Goal: Information Seeking & Learning: Find specific fact

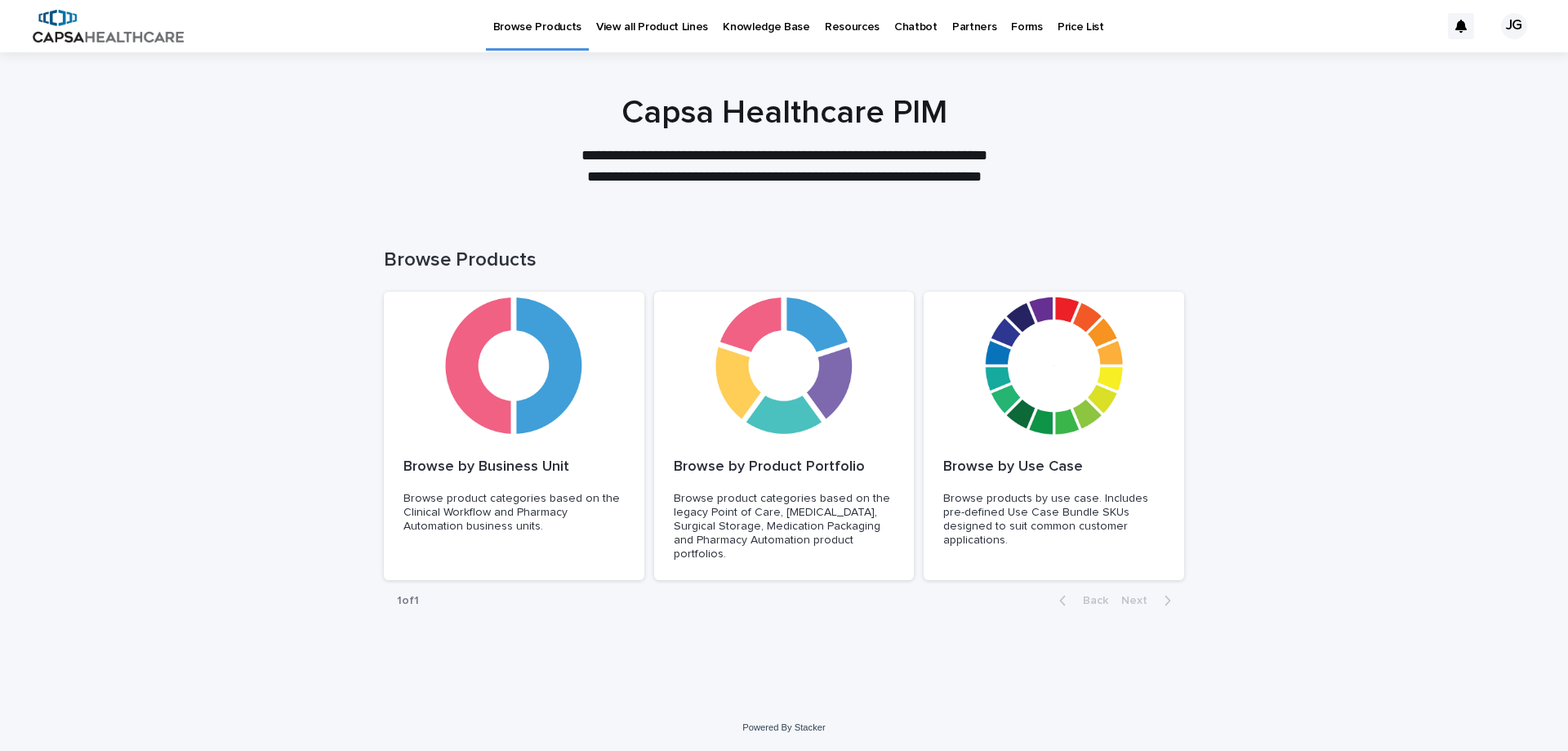
click at [850, 24] on p "Resources" at bounding box center [852, 17] width 55 height 34
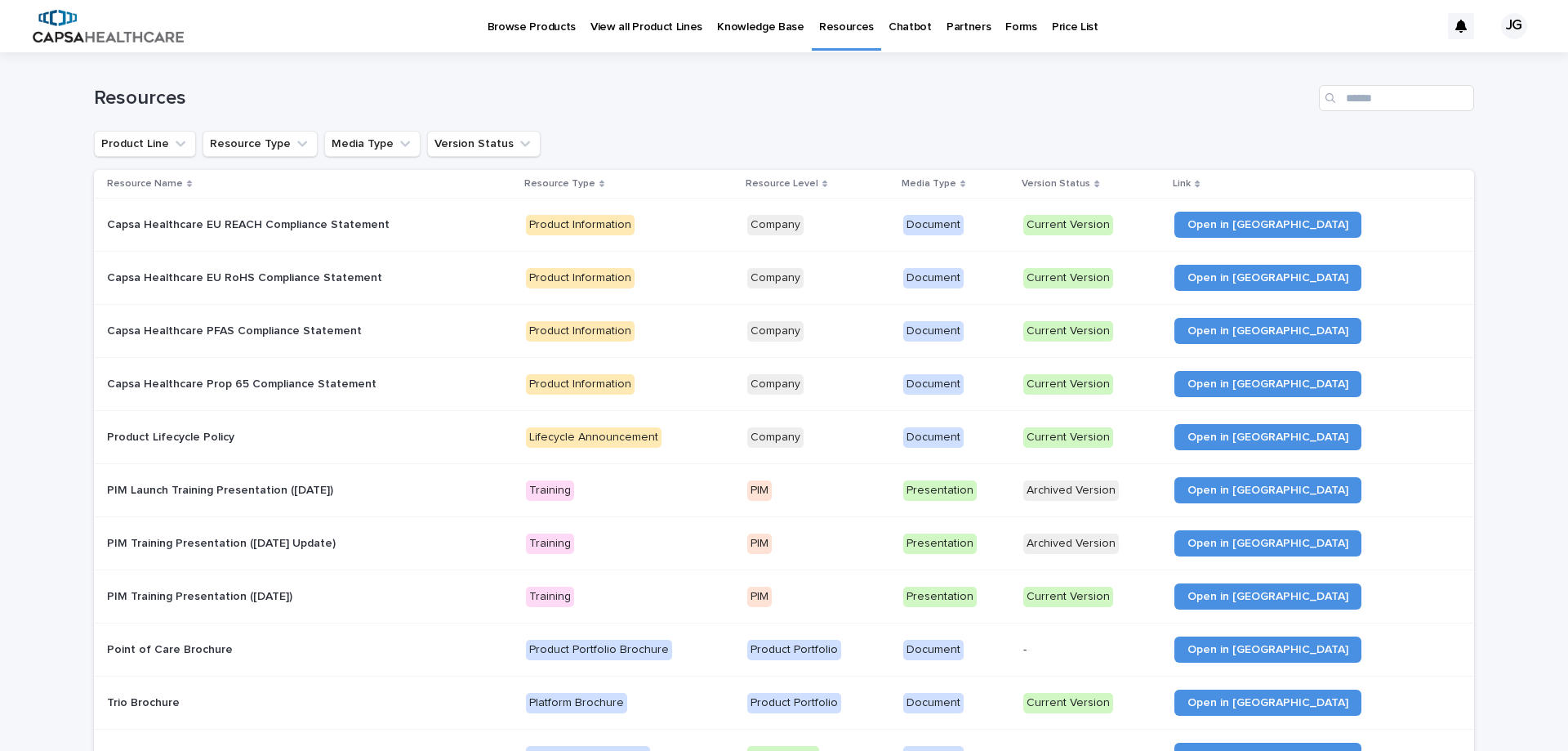
click at [667, 24] on p "View all Product Lines" at bounding box center [647, 17] width 112 height 34
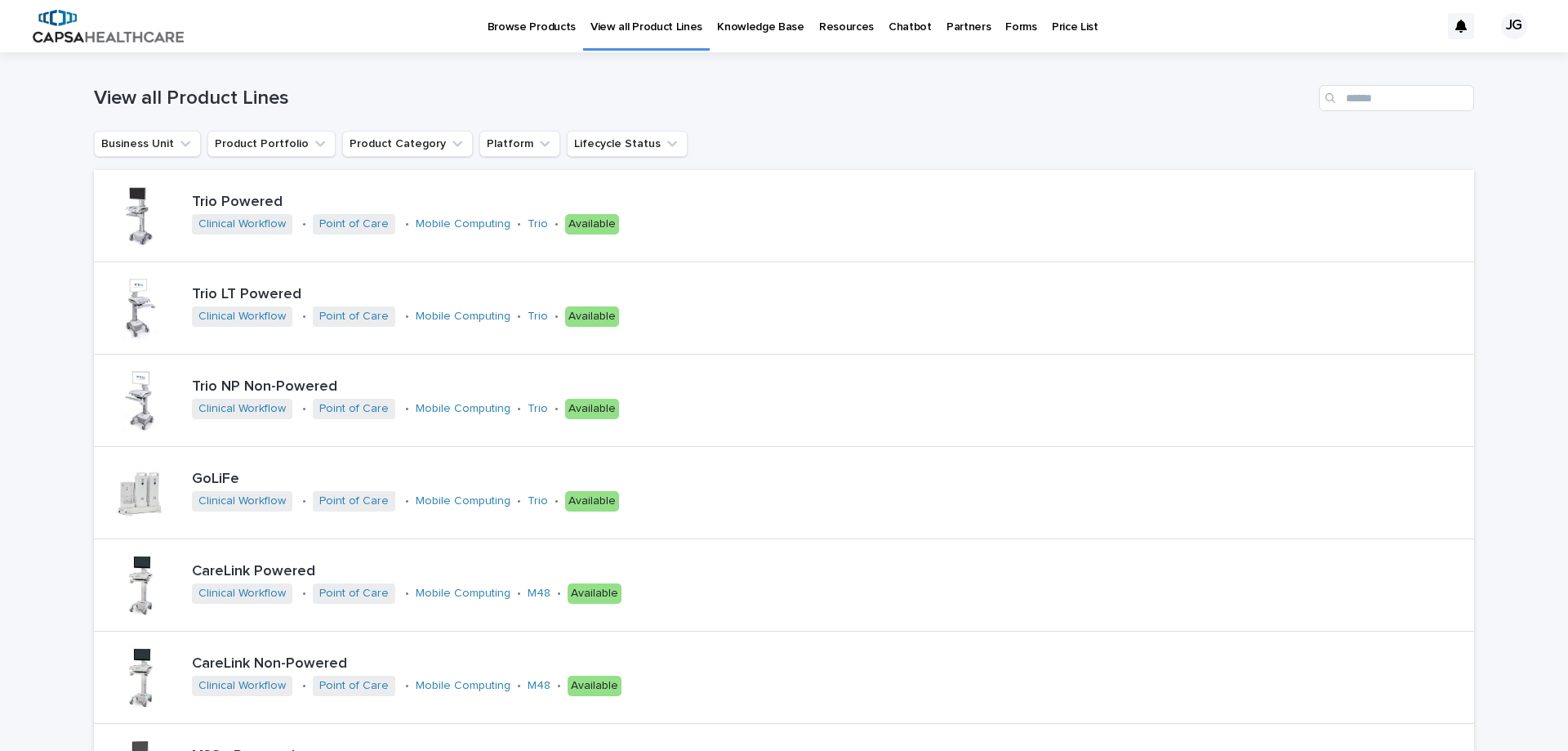
click at [752, 31] on p "Knowledge Base" at bounding box center [761, 17] width 87 height 34
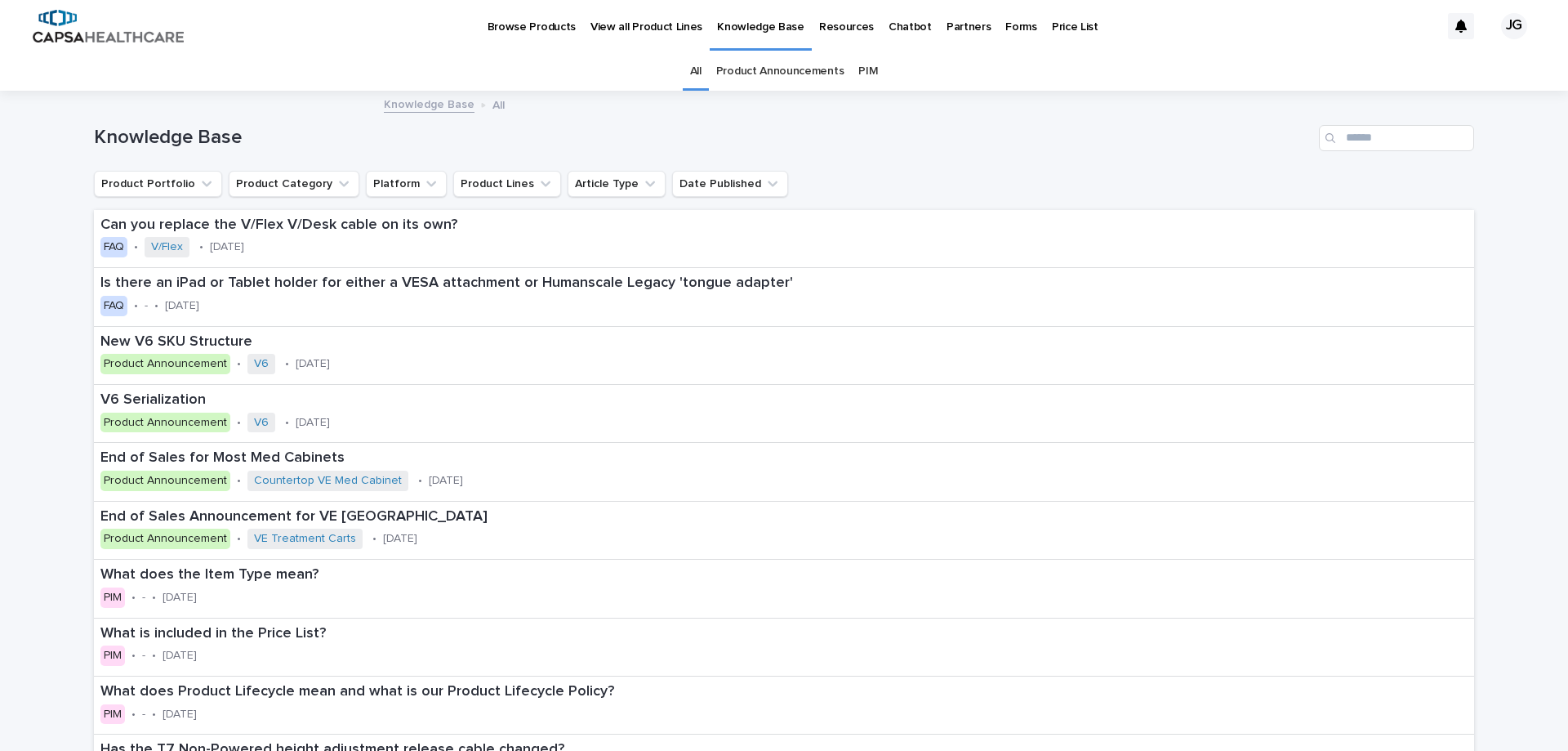
click at [946, 29] on p "Partners" at bounding box center [969, 17] width 45 height 34
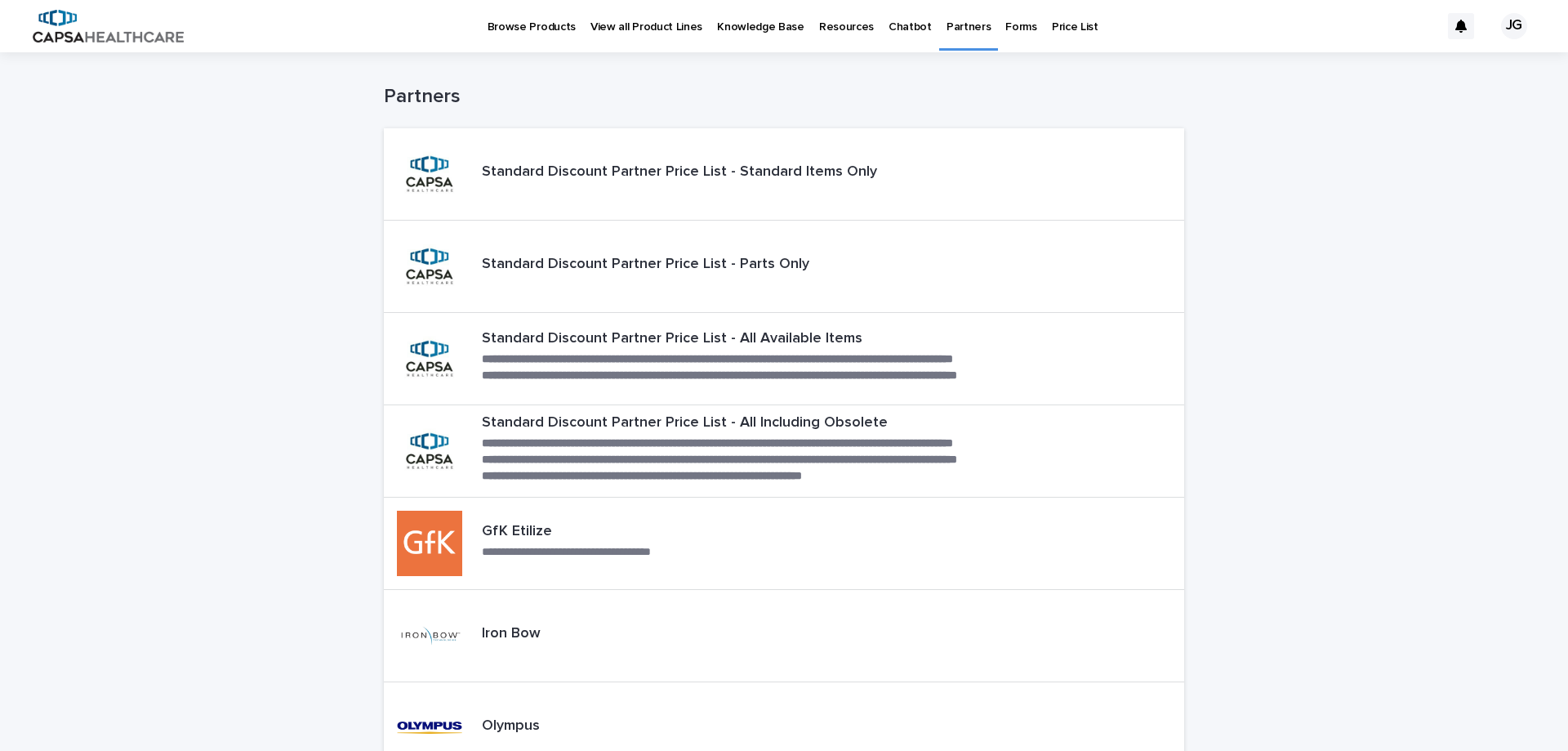
click at [1051, 28] on p "Price List" at bounding box center [1075, 17] width 47 height 34
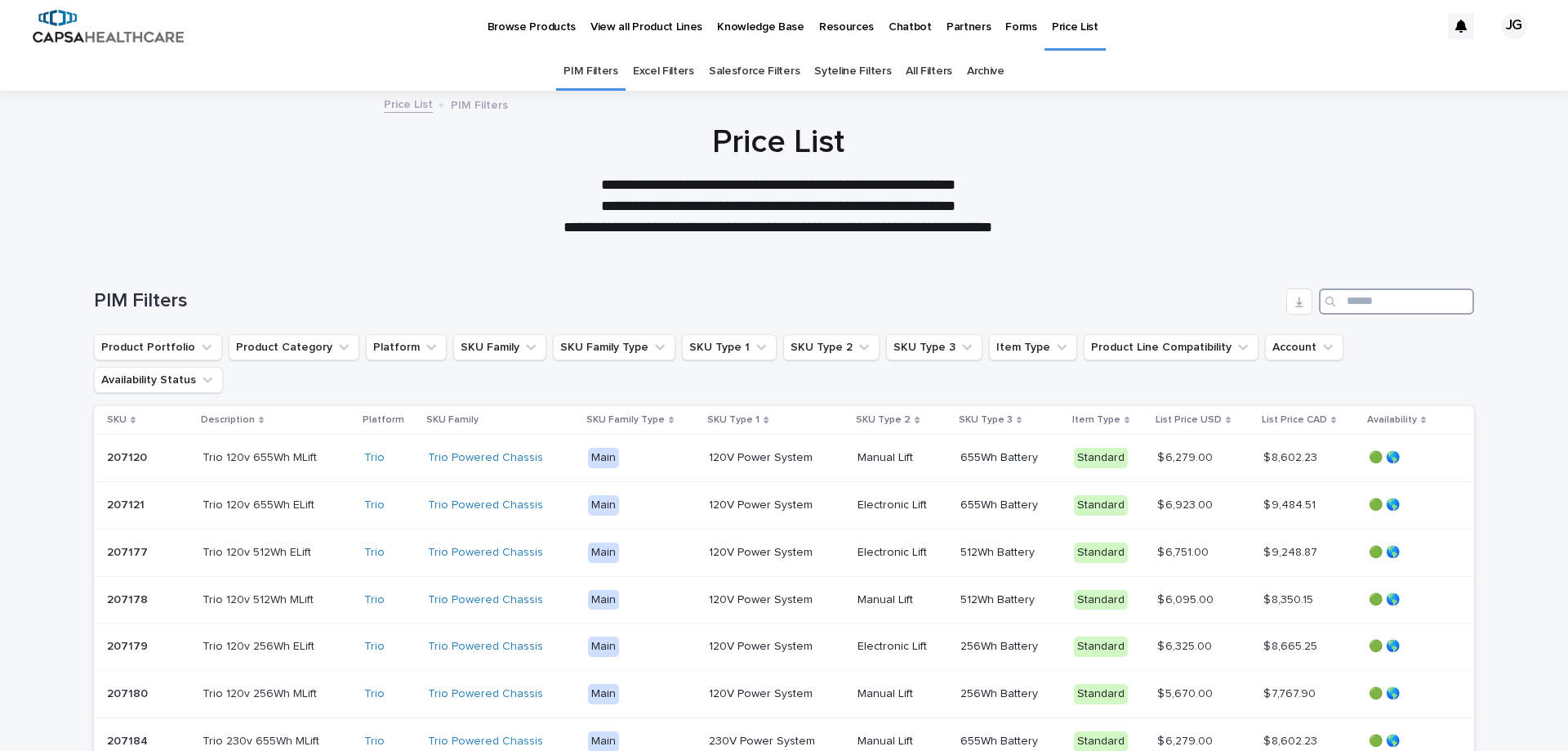
click at [1341, 304] on input "Search" at bounding box center [1396, 301] width 155 height 26
paste input "**********"
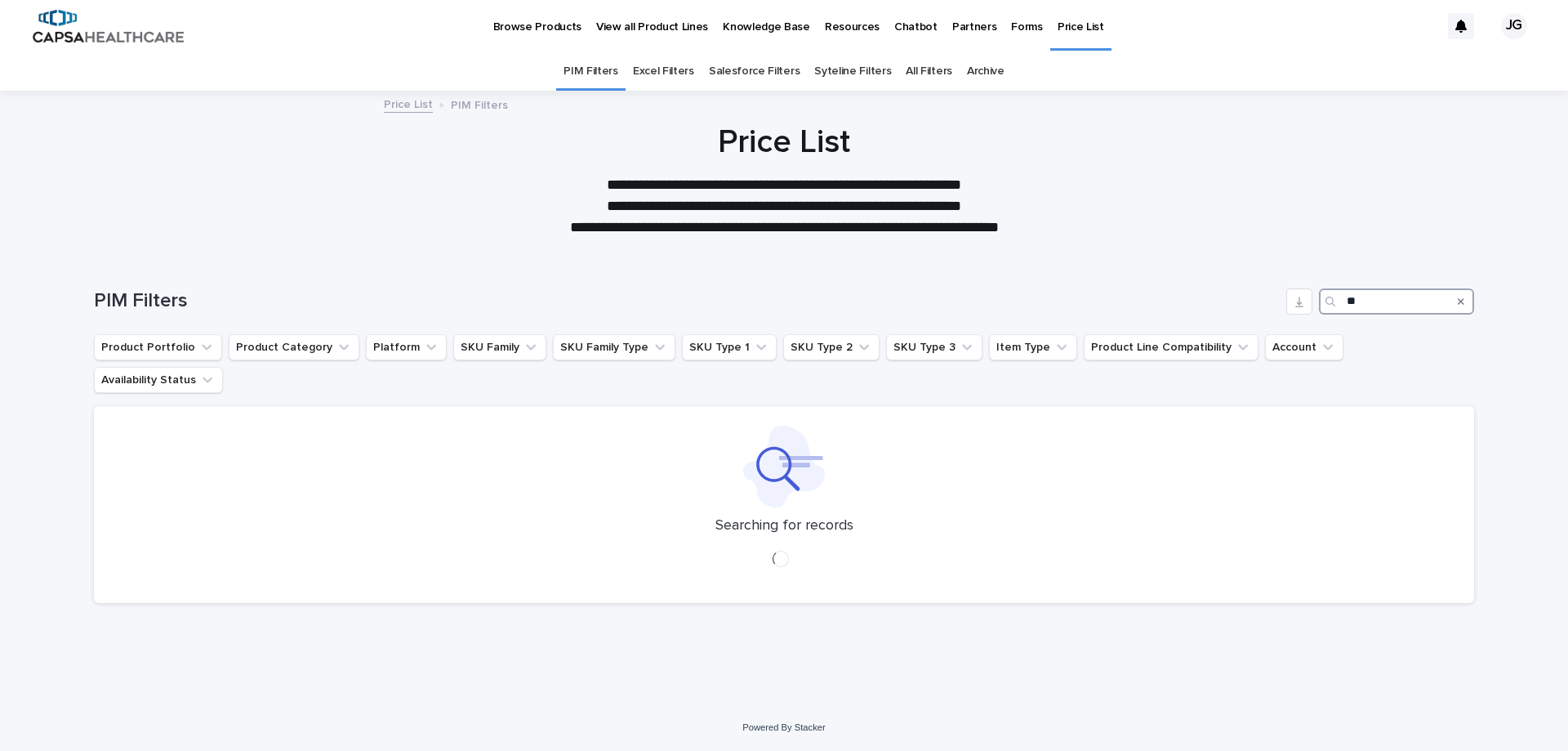
type input "*"
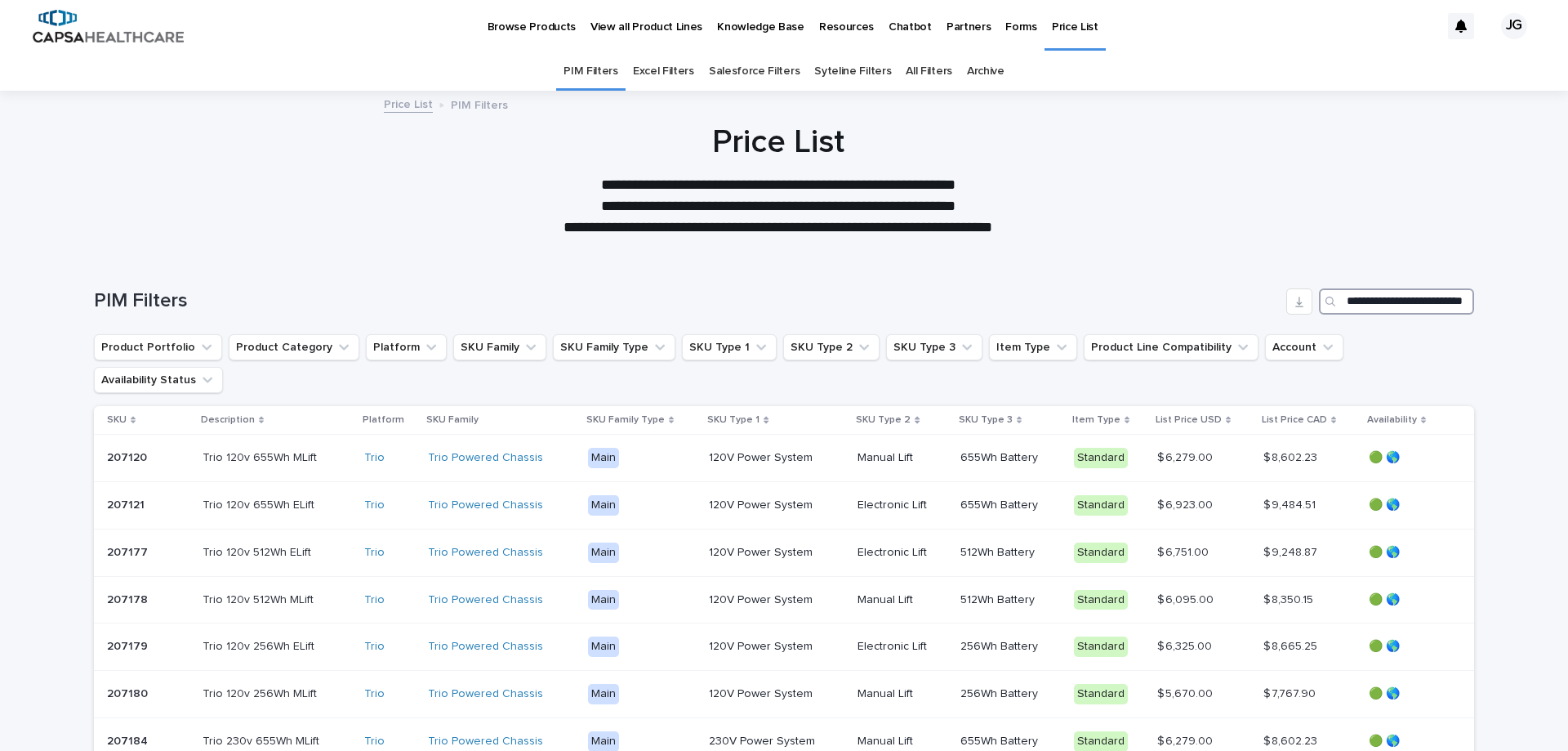
scroll to position [0, 78]
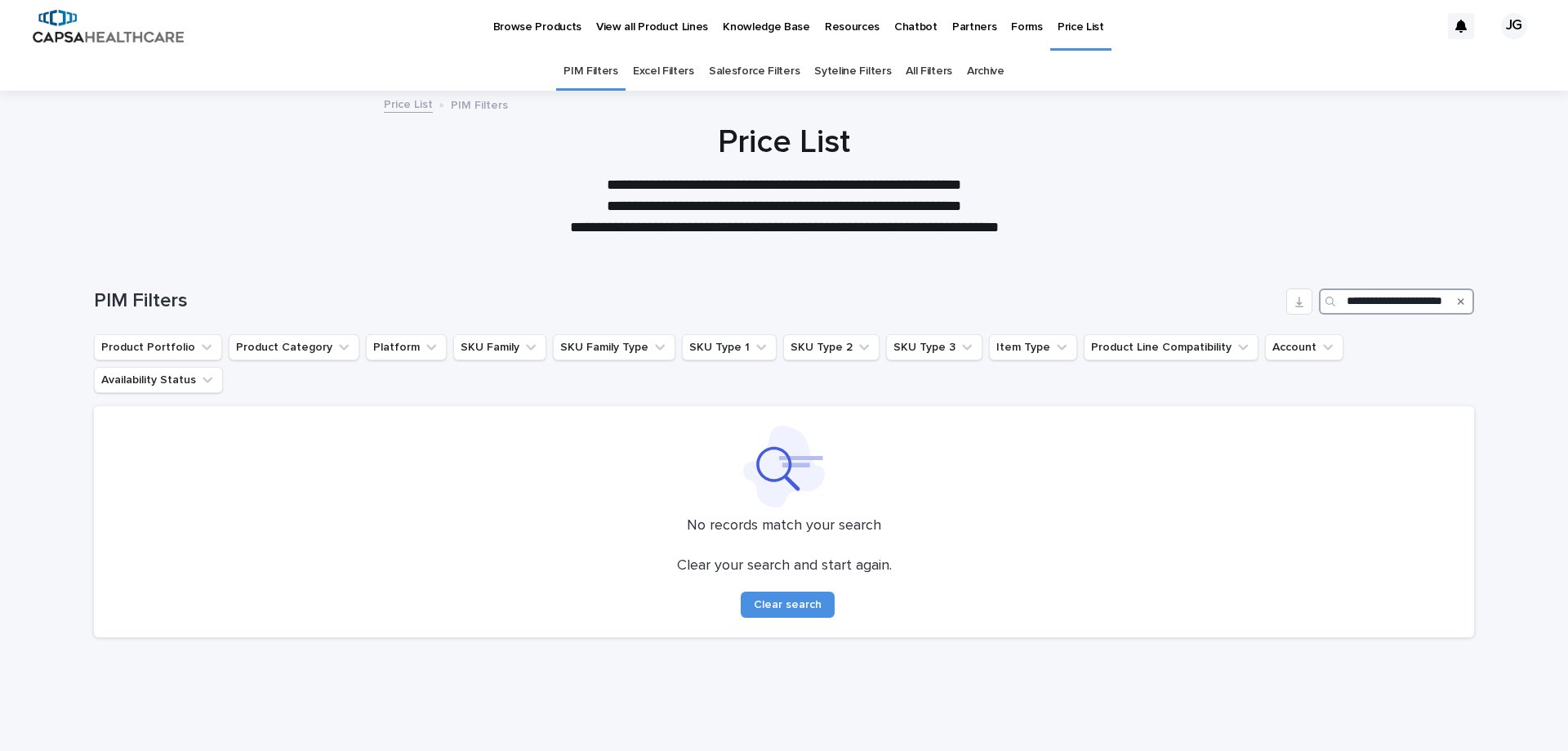
scroll to position [0, 50]
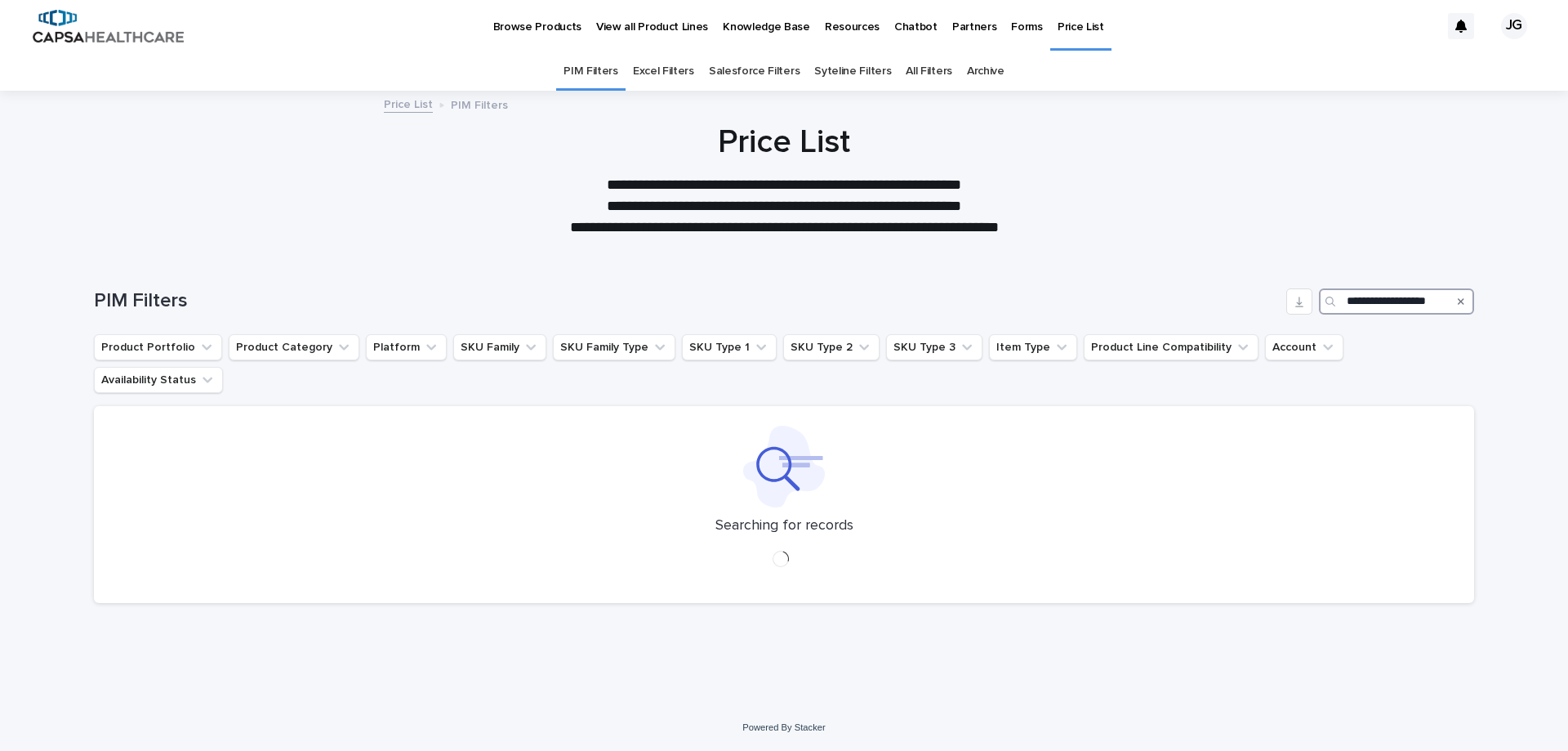
scroll to position [0, 24]
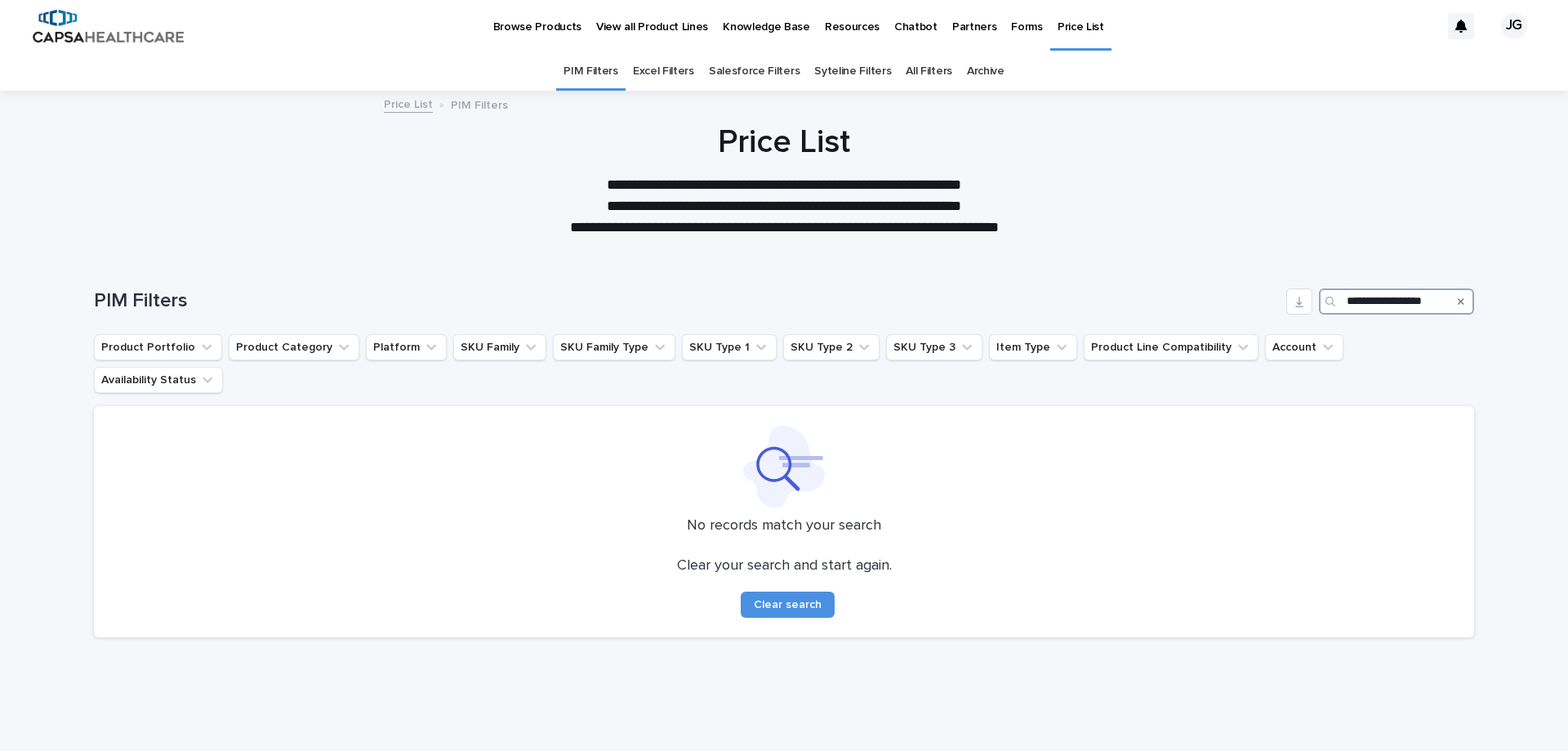
scroll to position [0, 21]
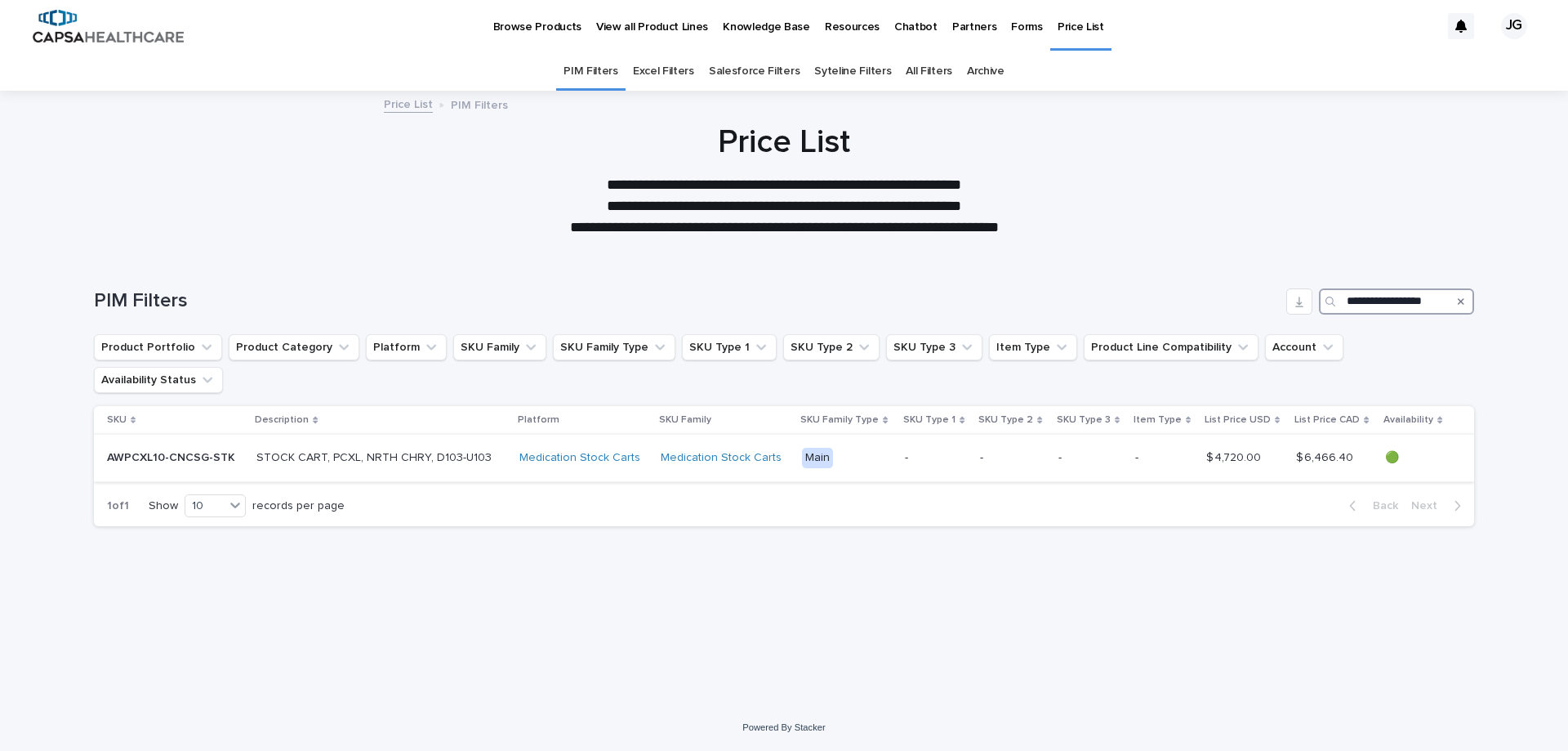
type input "**********"
click at [185, 448] on p "AWPCXL10-CNCSG-STK" at bounding box center [172, 456] width 132 height 18
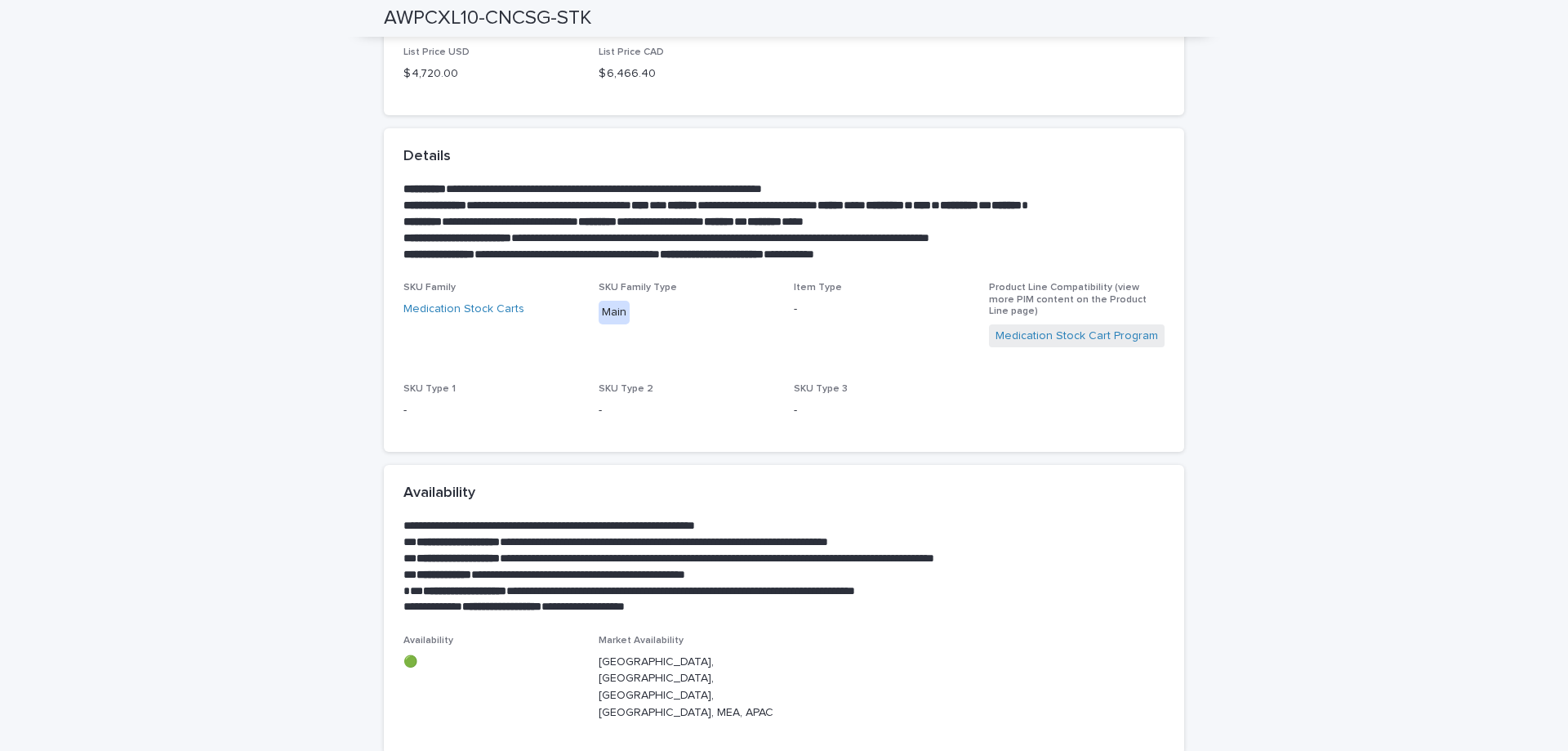
scroll to position [9, 0]
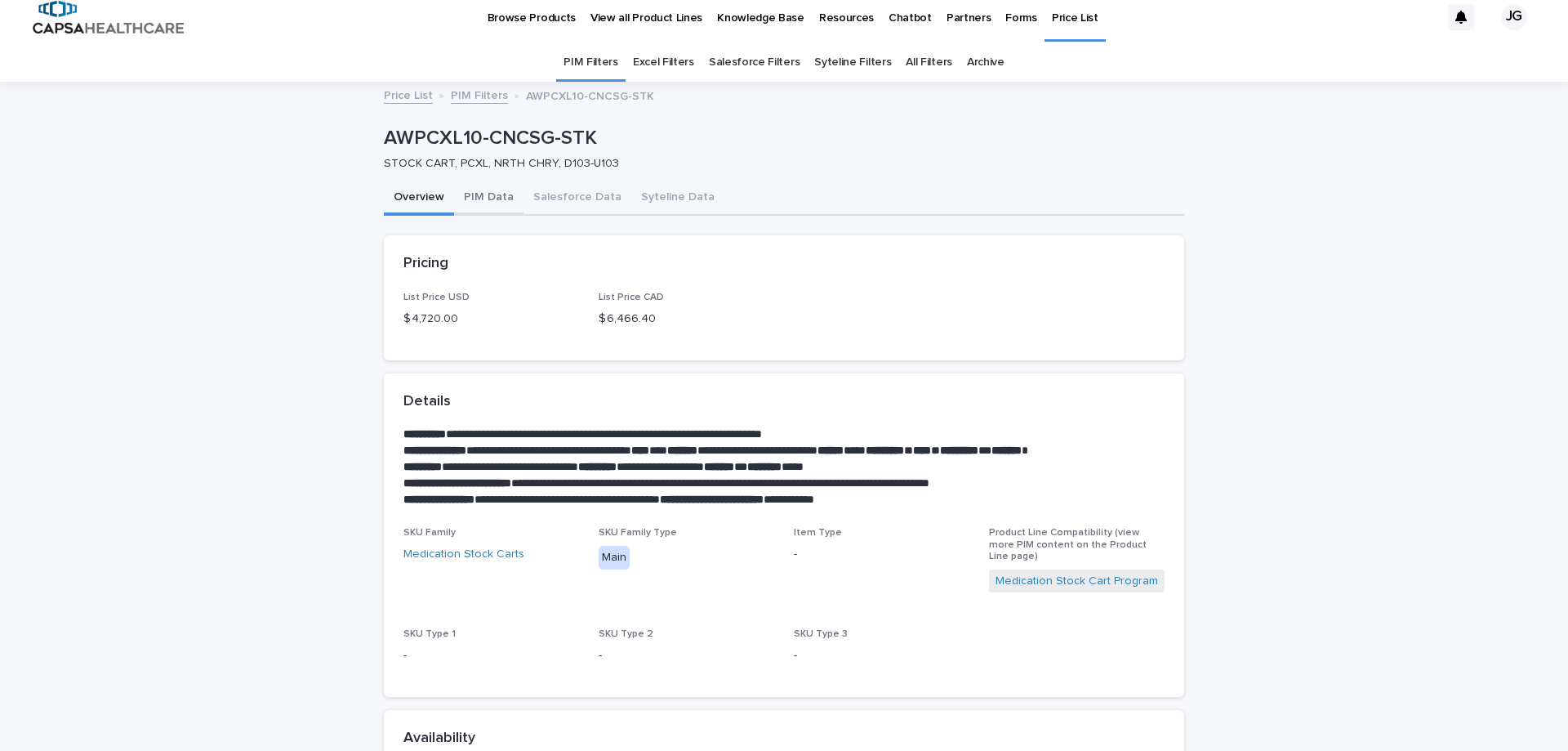
click at [482, 194] on button "PIM Data" at bounding box center [488, 198] width 69 height 34
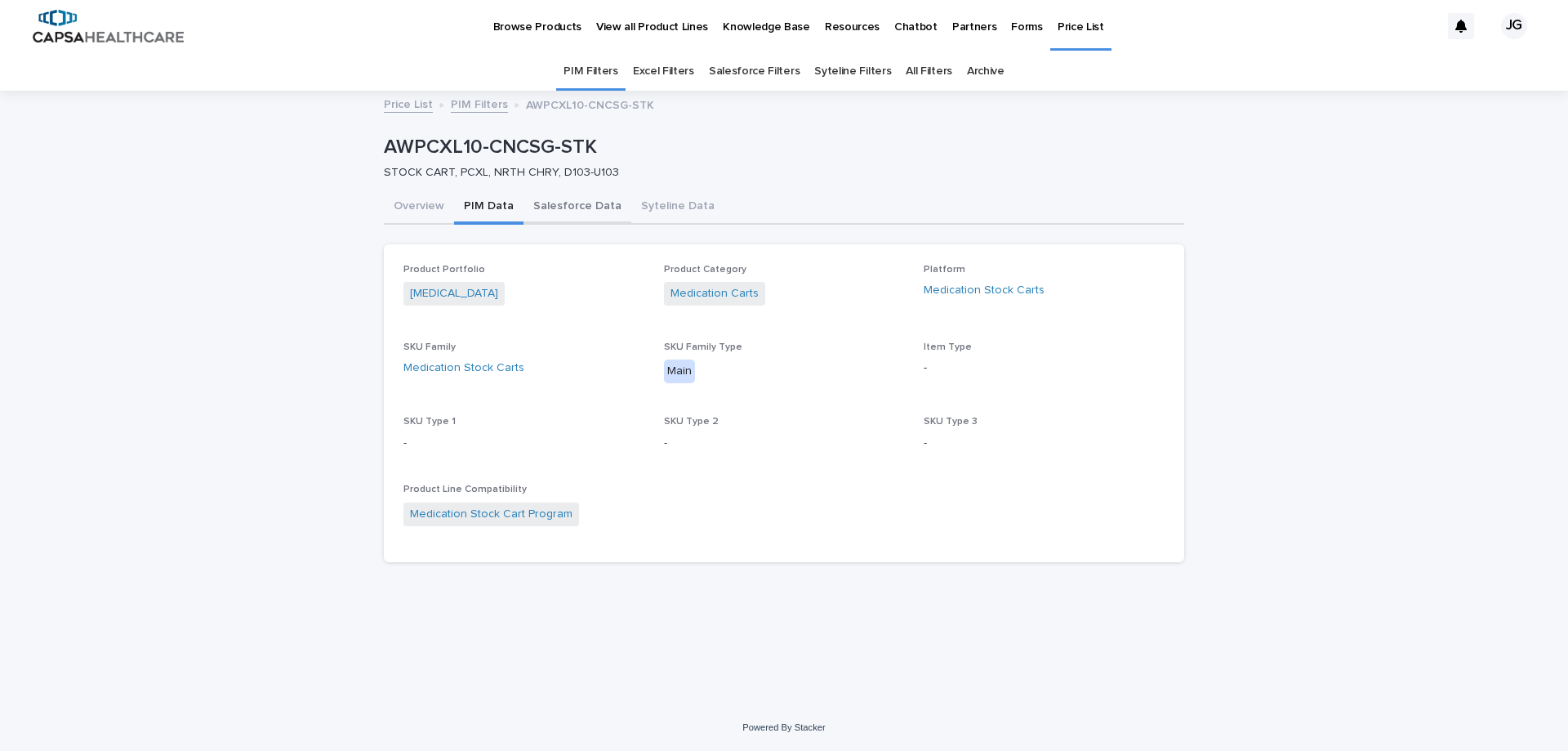
click at [565, 208] on button "Salesforce Data" at bounding box center [577, 207] width 107 height 34
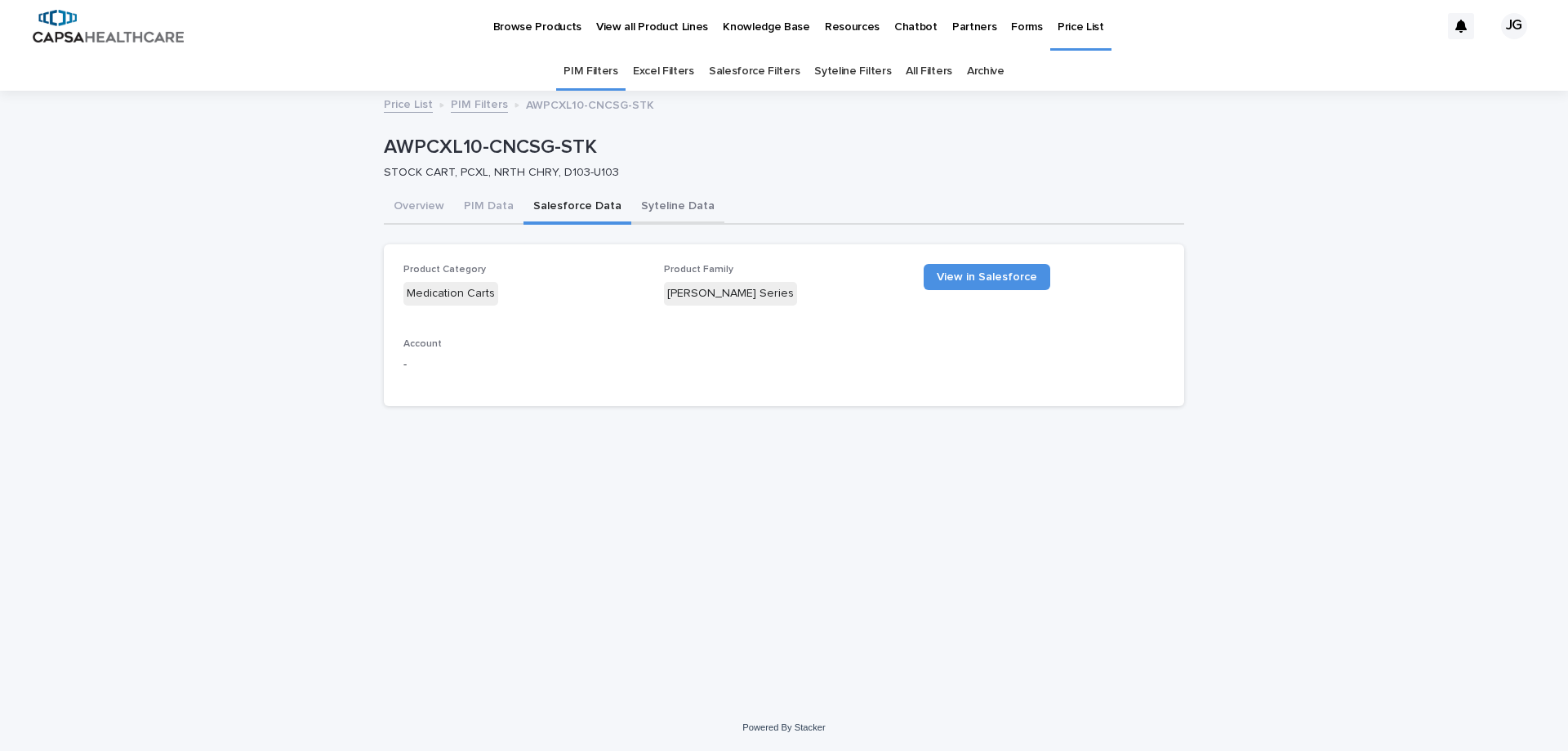
click at [654, 210] on button "Syteline Data" at bounding box center [678, 207] width 93 height 34
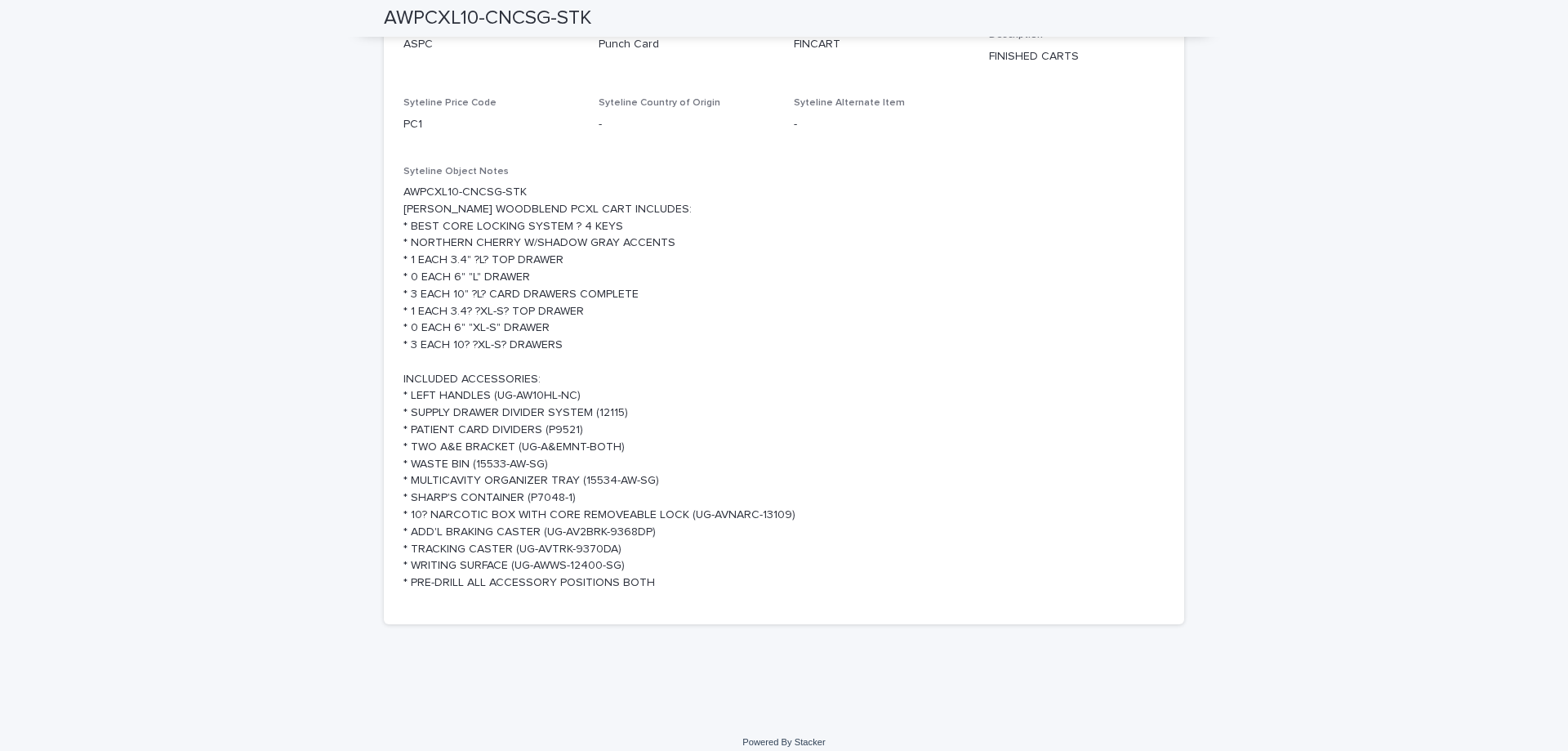
scroll to position [642, 0]
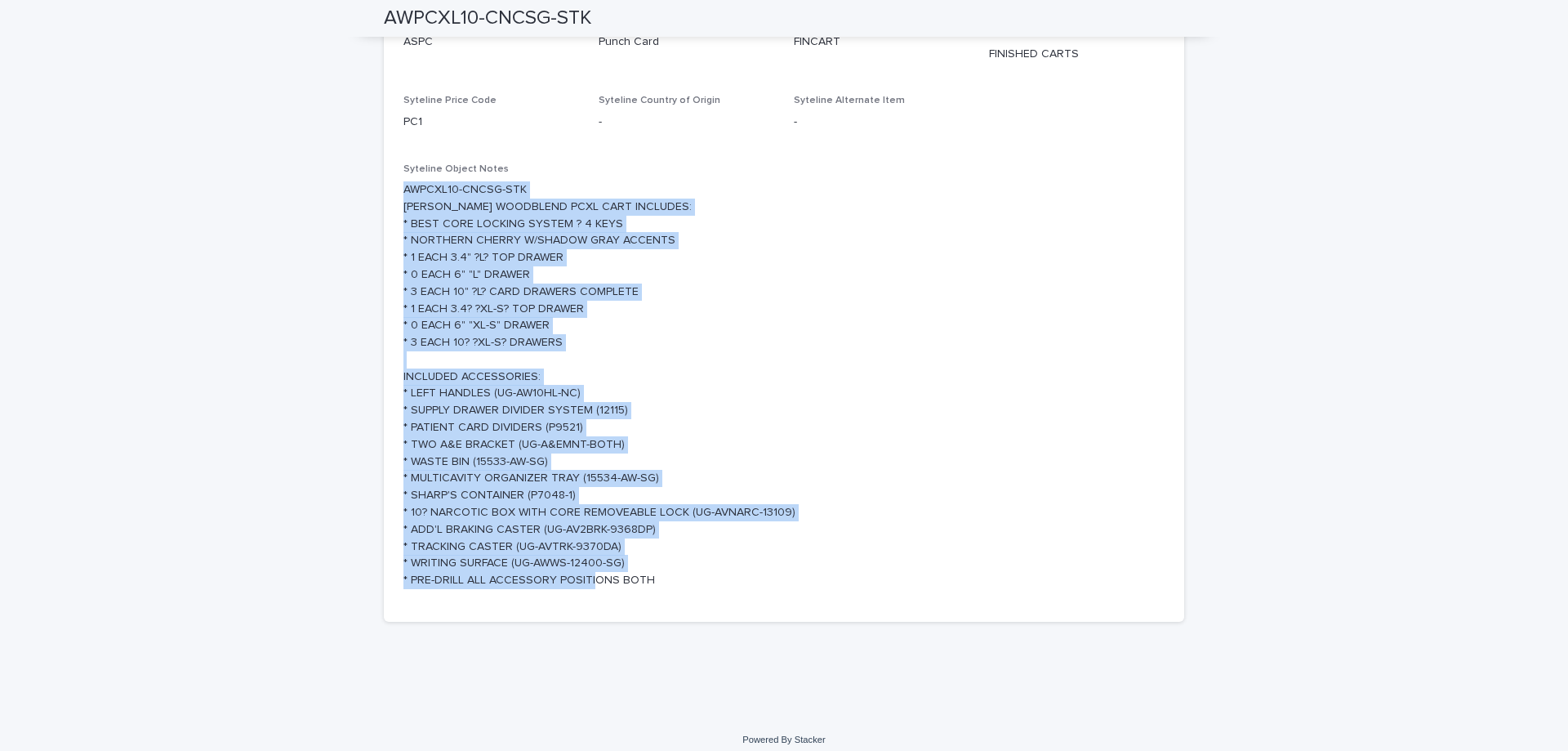
drag, startPoint x: 399, startPoint y: 176, endPoint x: 716, endPoint y: 563, distance: 500.3
click at [716, 563] on p "AWPCXL10-CNCSG-STK [PERSON_NAME] WOODBLEND PCXL CART INCLUDES: * BEST CORE LOCK…" at bounding box center [783, 385] width 761 height 408
copy p "AWPCXL10-CNCSG-STK [PERSON_NAME] WOODBLEND PCXL CART INCLUDES: * BEST CORE LOCK…"
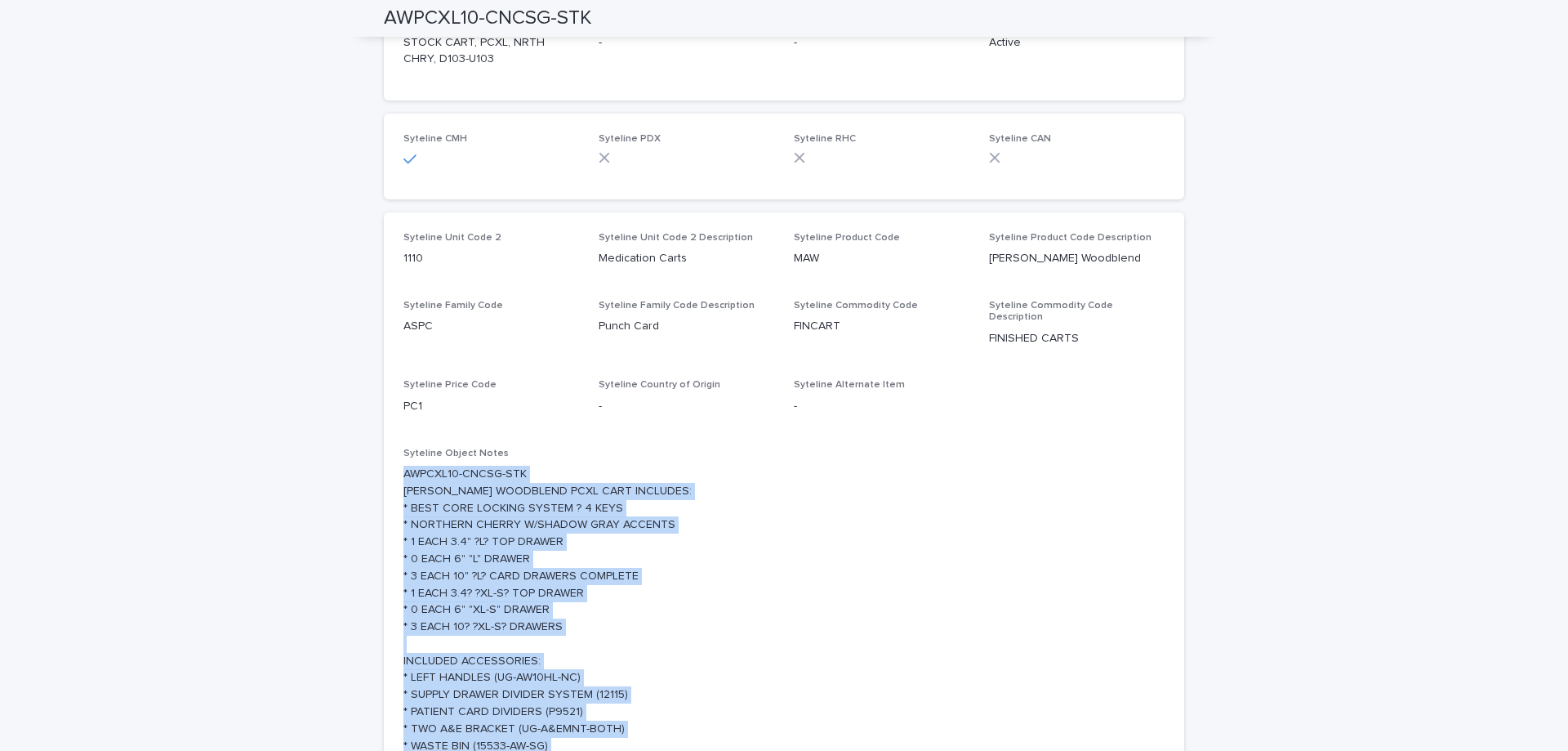
scroll to position [0, 0]
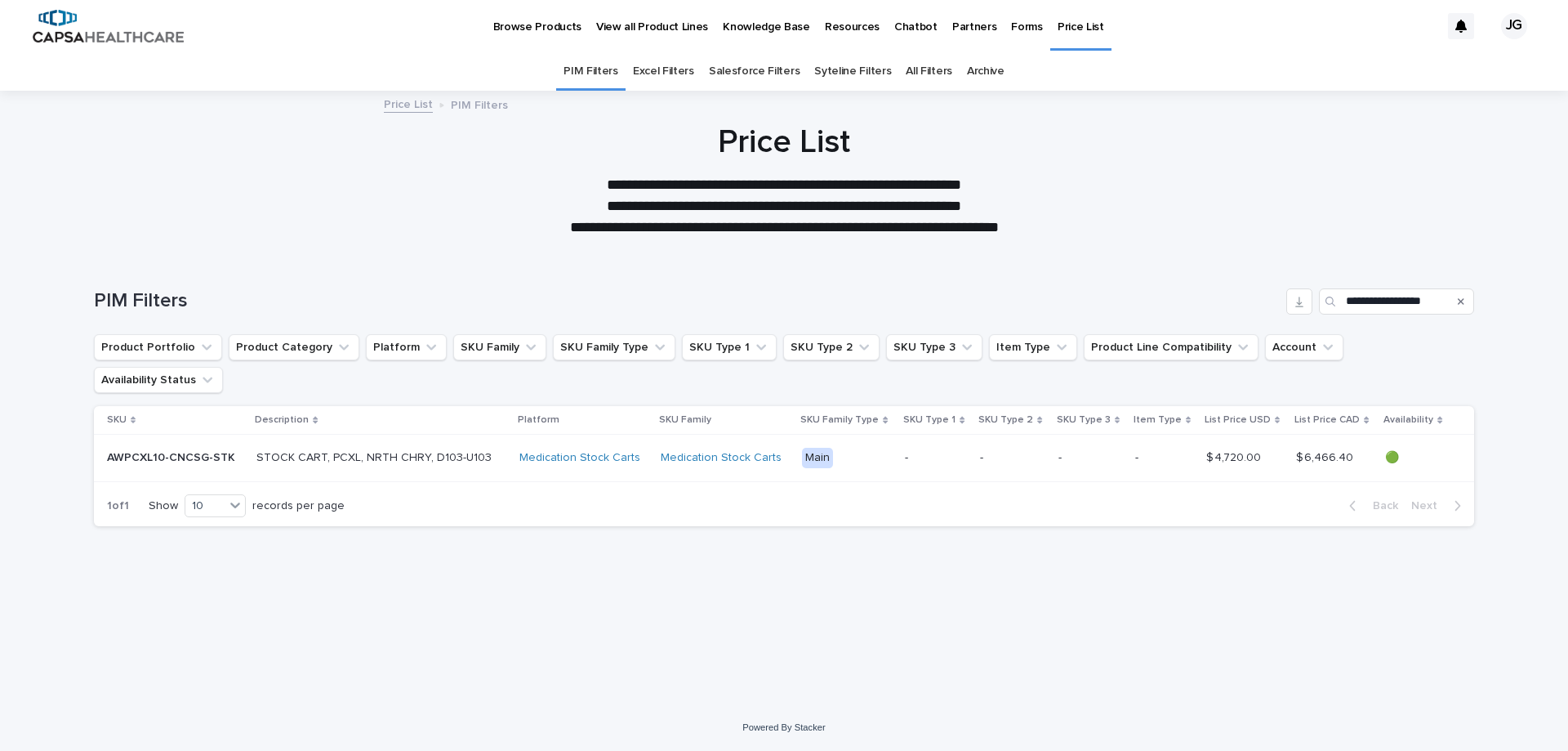
click at [1463, 304] on icon "Search" at bounding box center [1461, 302] width 7 height 7
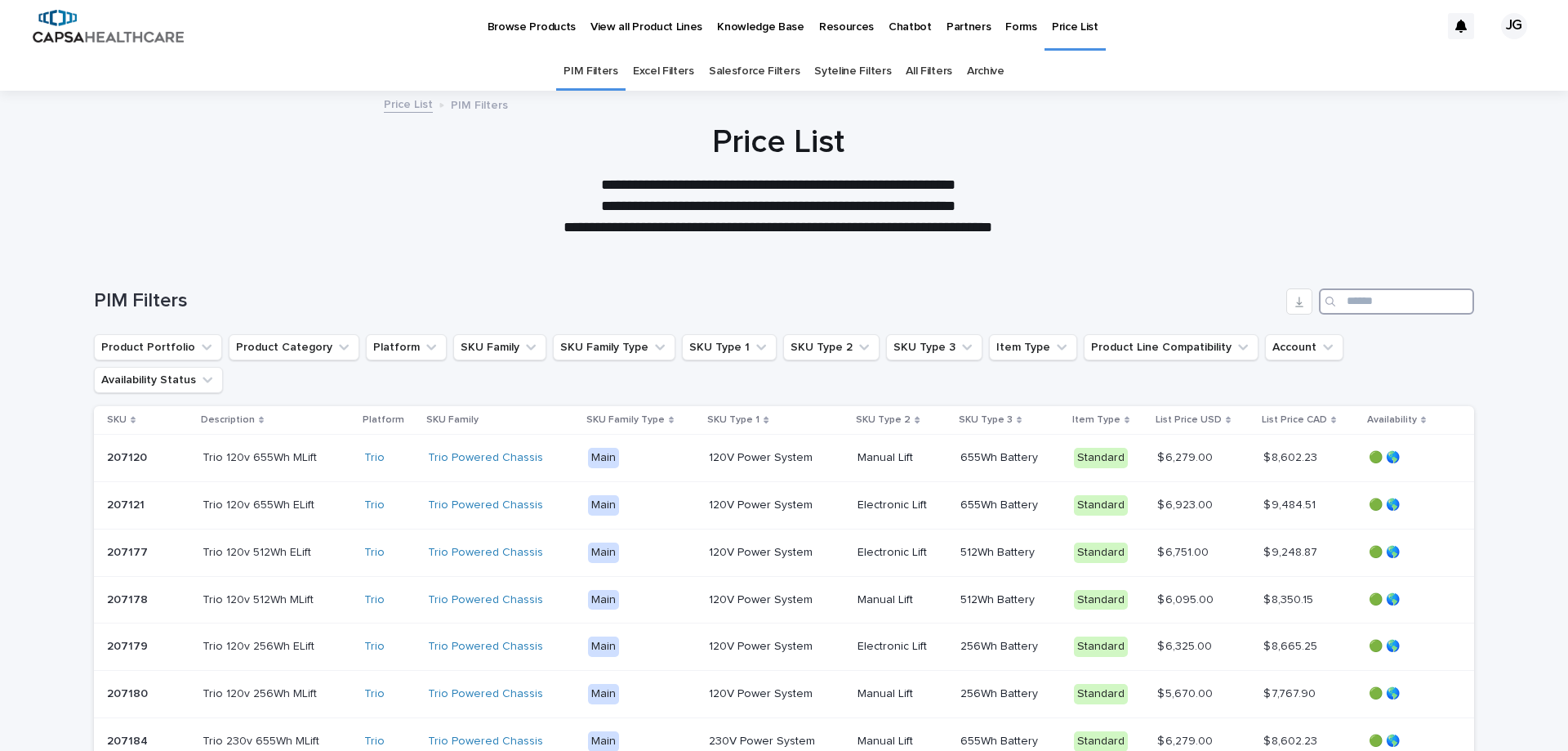
click at [1416, 303] on input "Search" at bounding box center [1396, 301] width 155 height 26
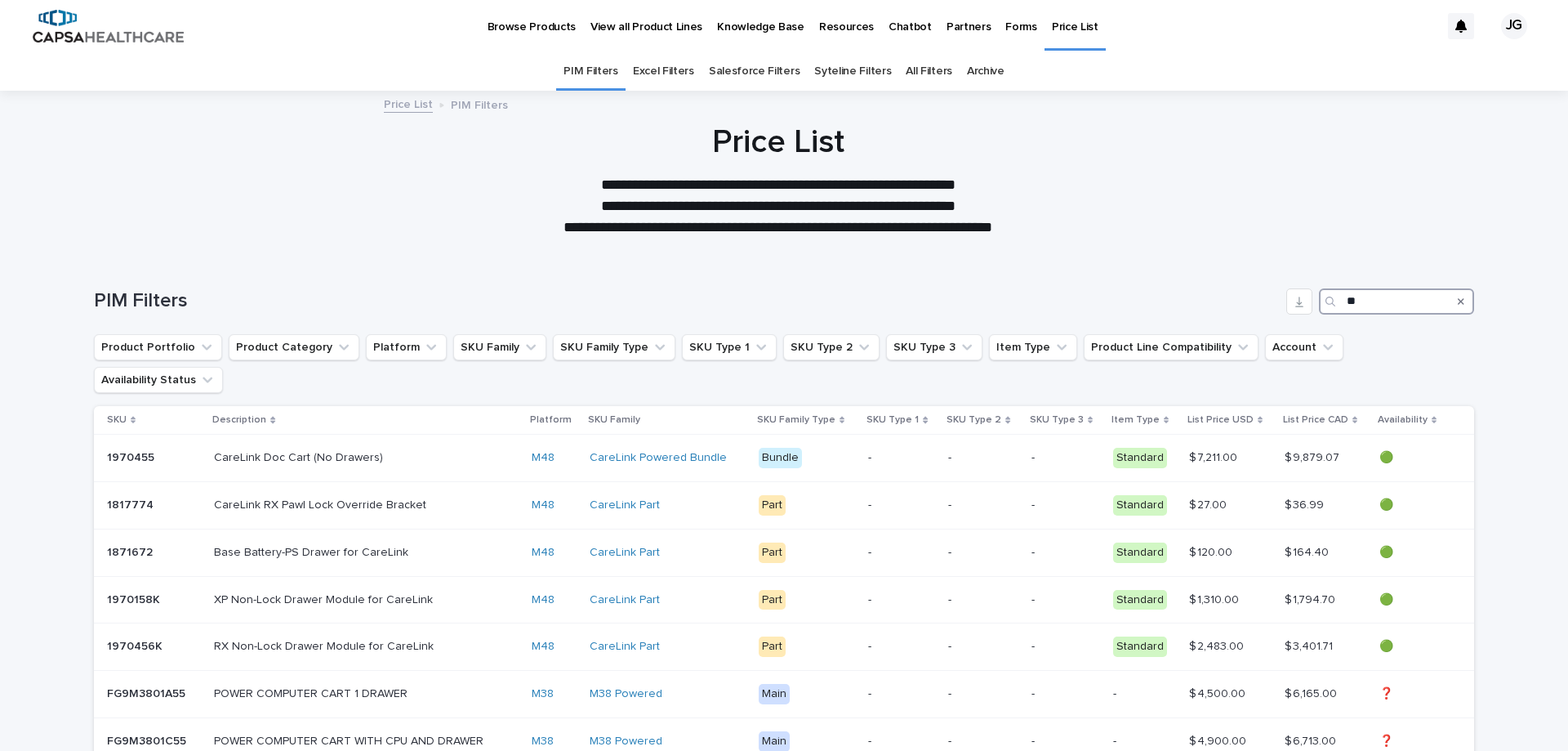
click at [1405, 305] on input "**" at bounding box center [1396, 301] width 155 height 26
drag, startPoint x: 1328, startPoint y: 298, endPoint x: 1301, endPoint y: 297, distance: 27.0
click at [1303, 298] on div "PIM Filters **" at bounding box center [784, 301] width 1380 height 26
paste input "**********"
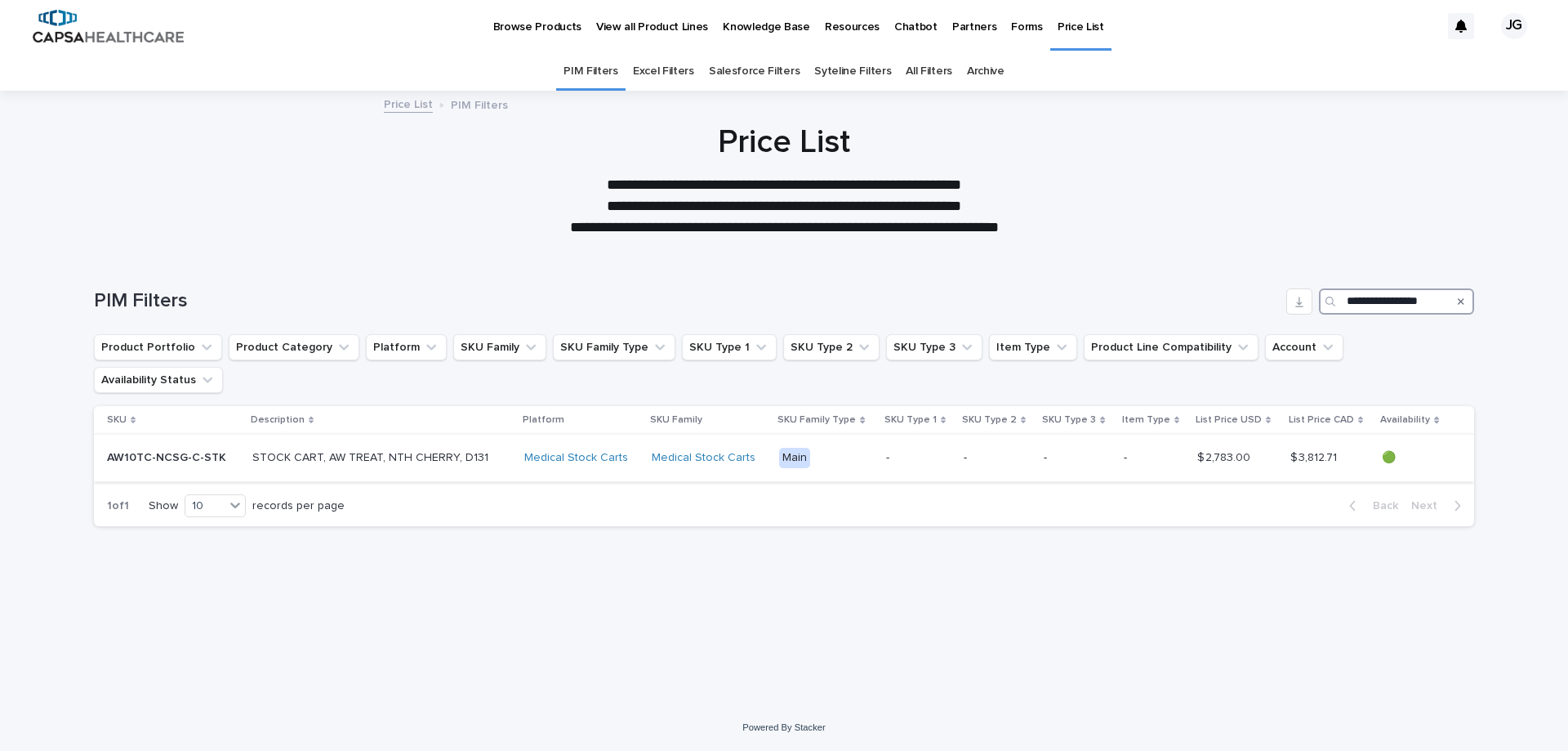
type input "**********"
click at [173, 448] on p "AW10TC-NCSG-C-STK" at bounding box center [167, 456] width 122 height 18
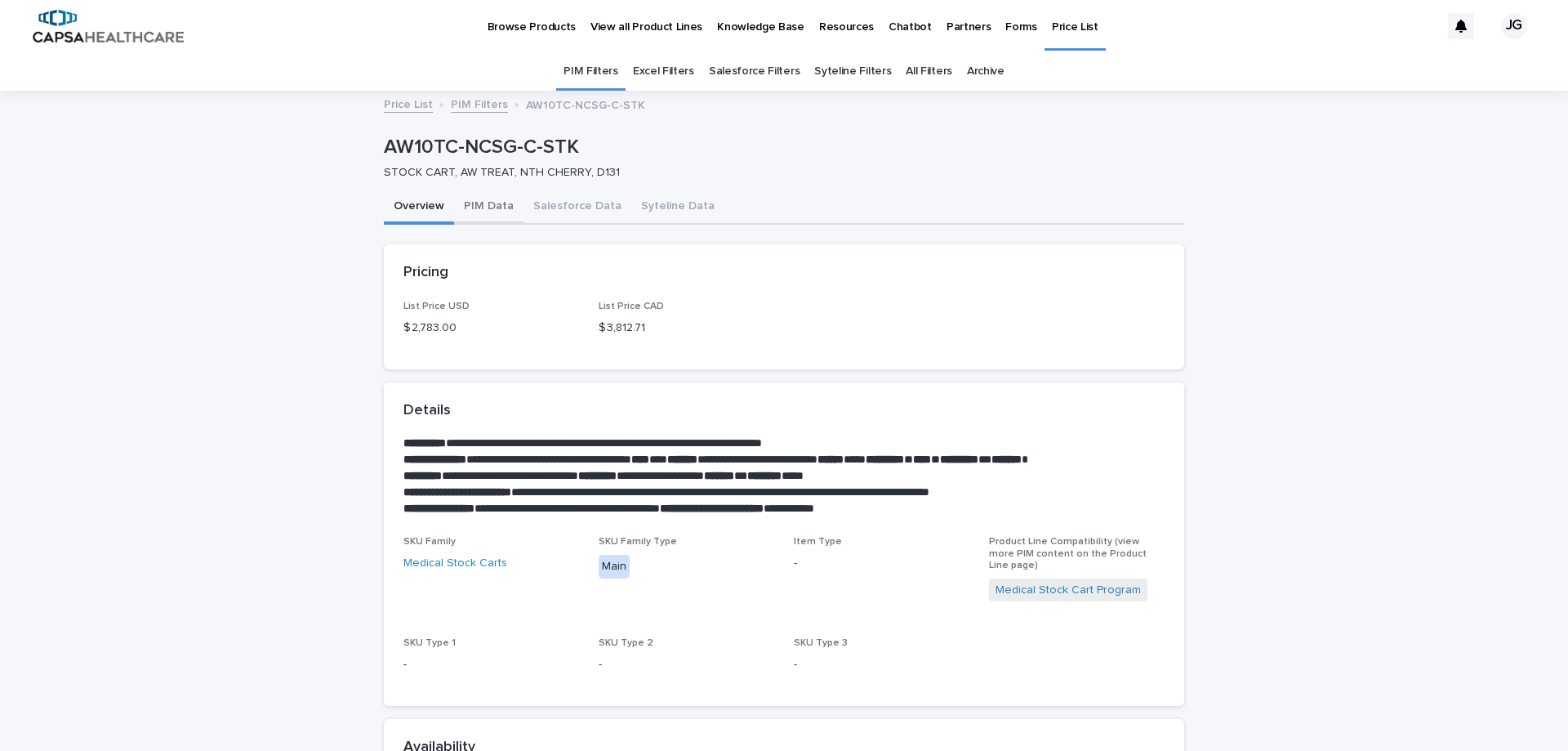
click at [477, 206] on button "PIM Data" at bounding box center [488, 207] width 69 height 34
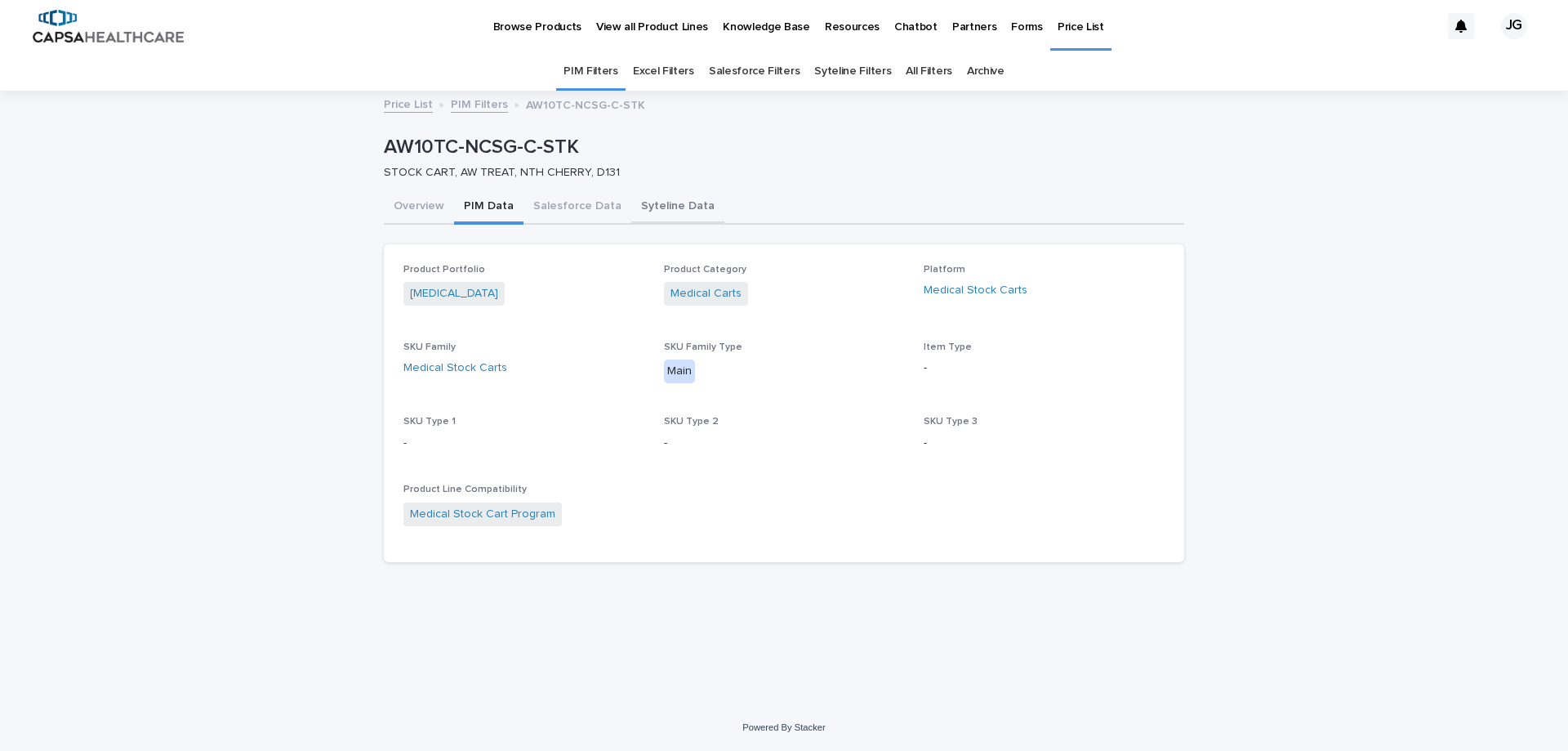
click at [651, 211] on button "Syteline Data" at bounding box center [678, 207] width 93 height 34
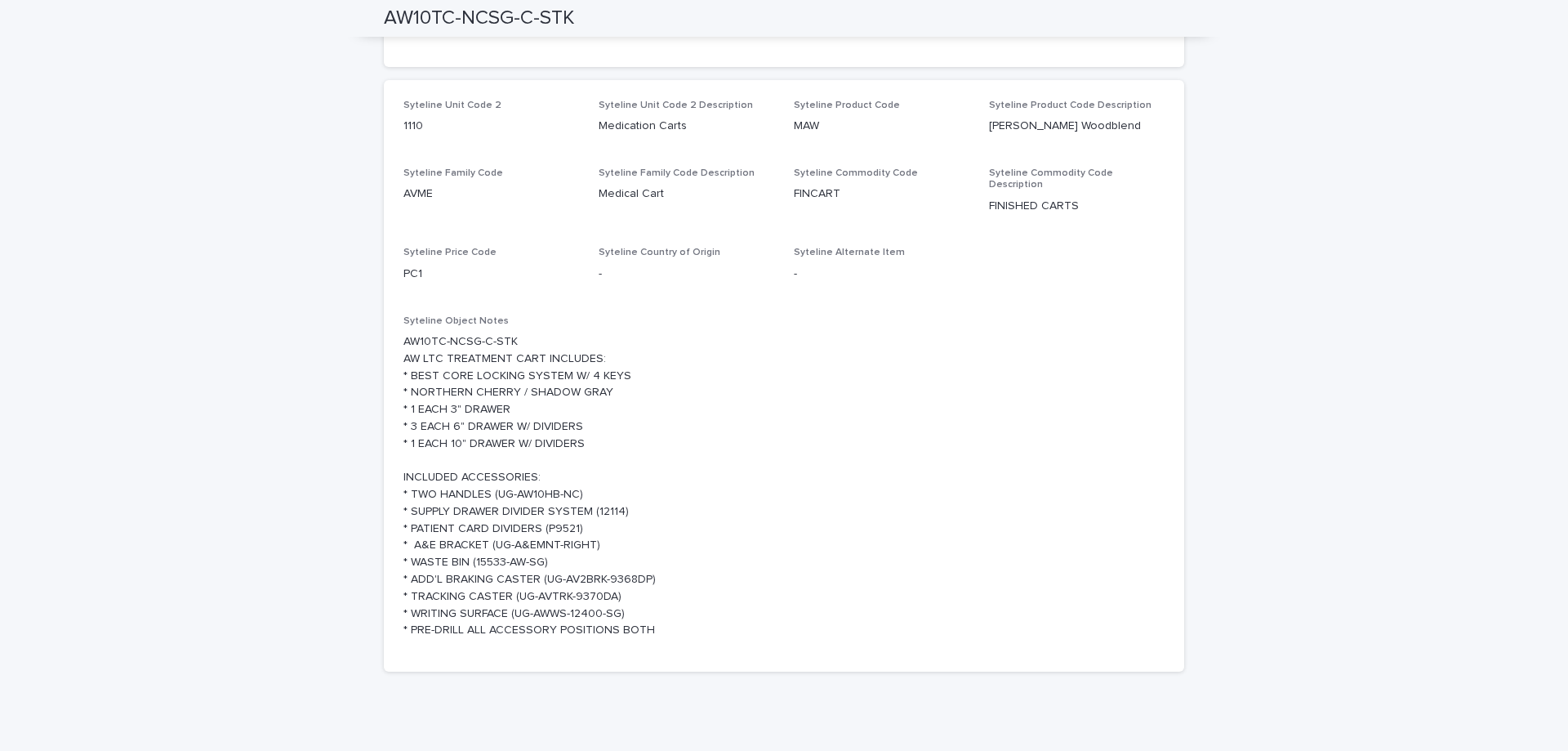
scroll to position [541, 0]
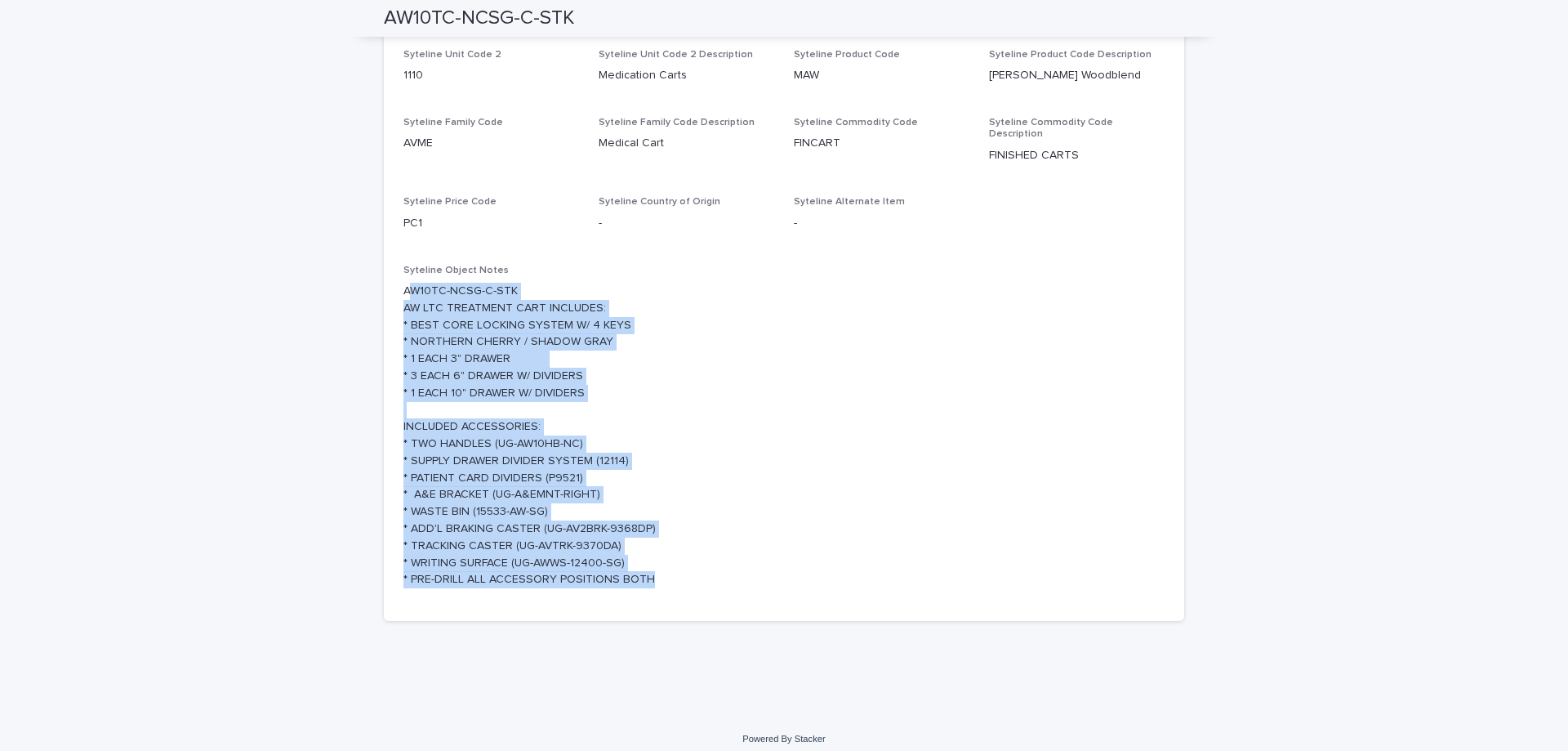
drag, startPoint x: 401, startPoint y: 277, endPoint x: 690, endPoint y: 573, distance: 413.7
click at [690, 573] on p "AW10TC-NCSG-C-STK AW LTC TREATMENT CART INCLUDES: * BEST CORE LOCKING SYSTEM W/…" at bounding box center [783, 435] width 761 height 306
copy p "W10TC-NCSG-C-STK AW LTC TREATMENT CART INCLUDES: * BEST CORE LOCKING SYSTEM W/ …"
